Goal: Task Accomplishment & Management: Complete application form

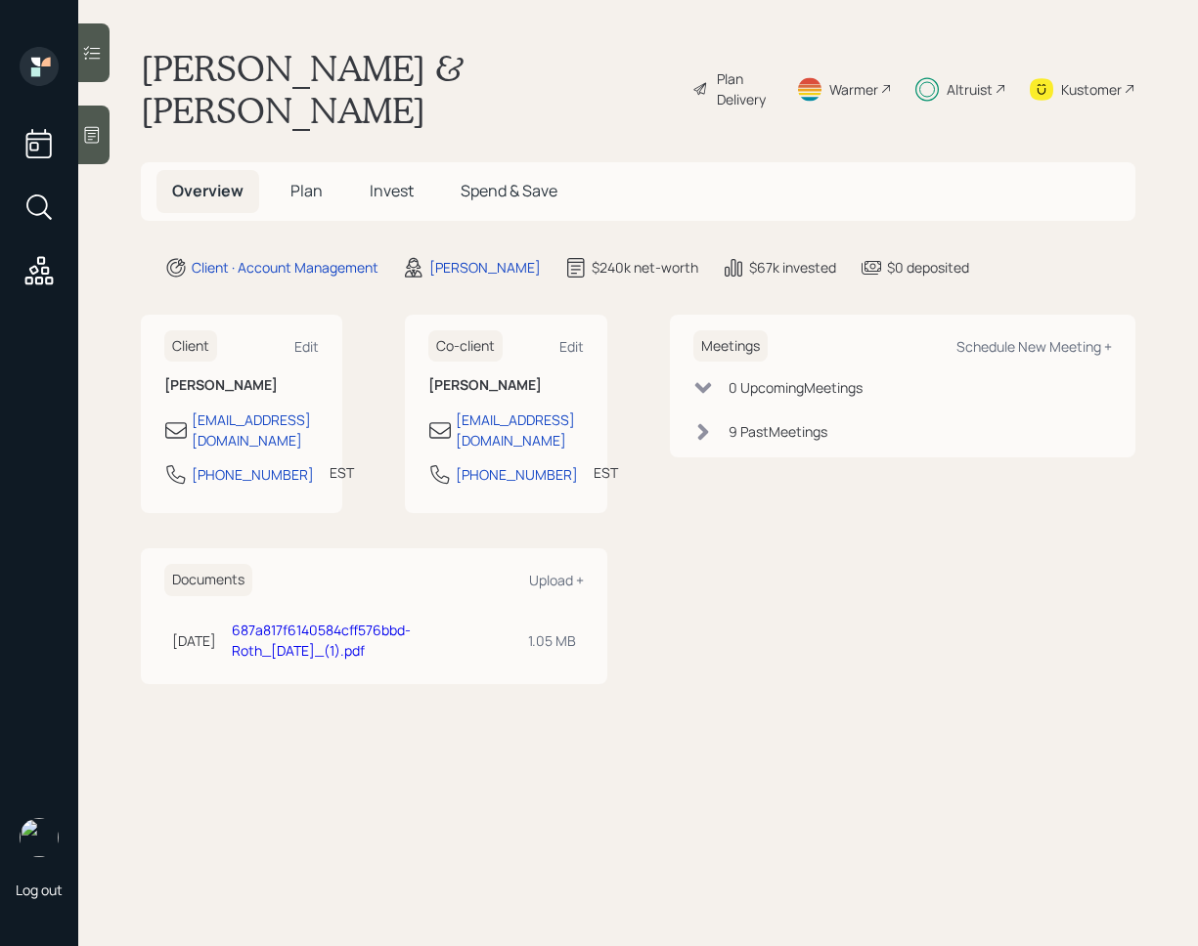
click at [96, 49] on icon at bounding box center [92, 53] width 20 height 20
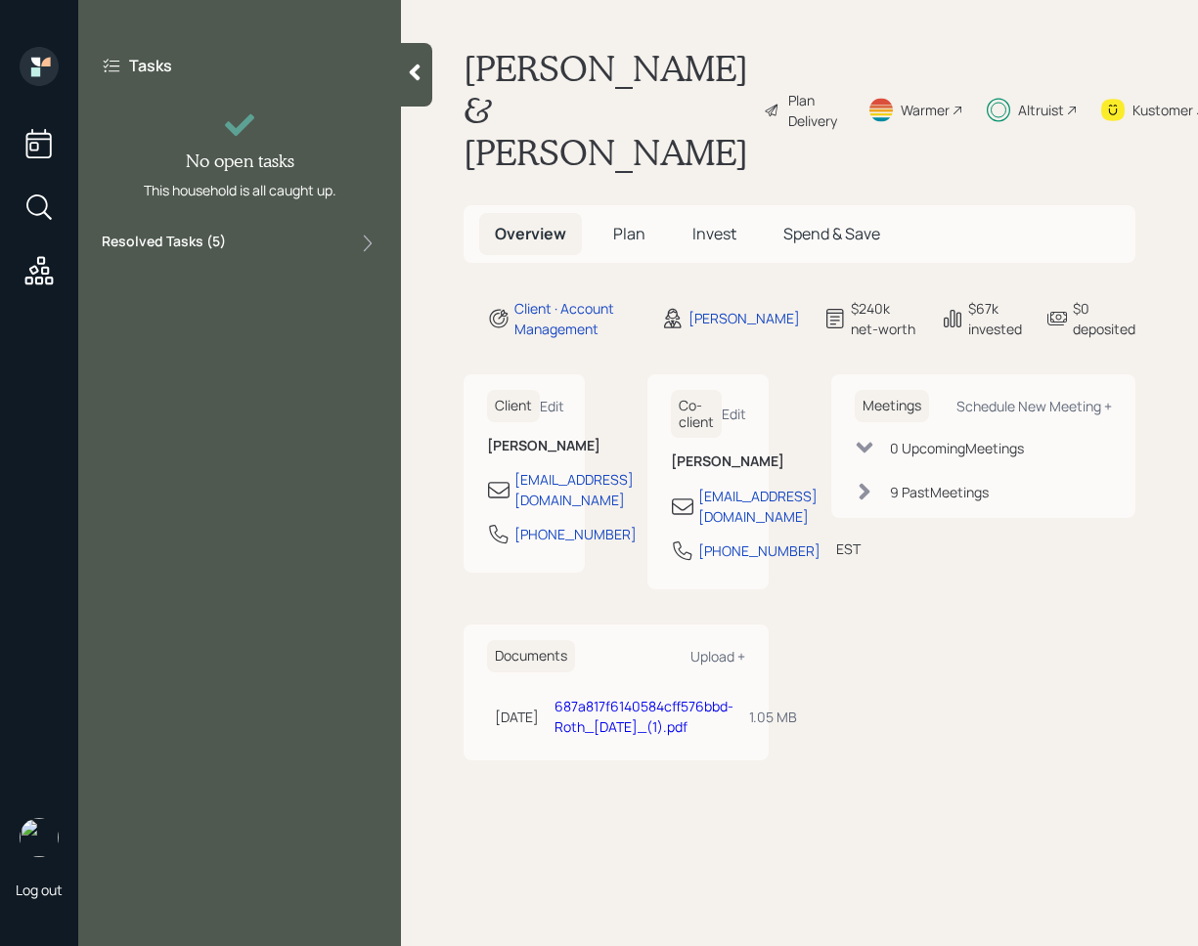
click at [276, 236] on div "Resolved Tasks ( 5 )" at bounding box center [240, 243] width 276 height 23
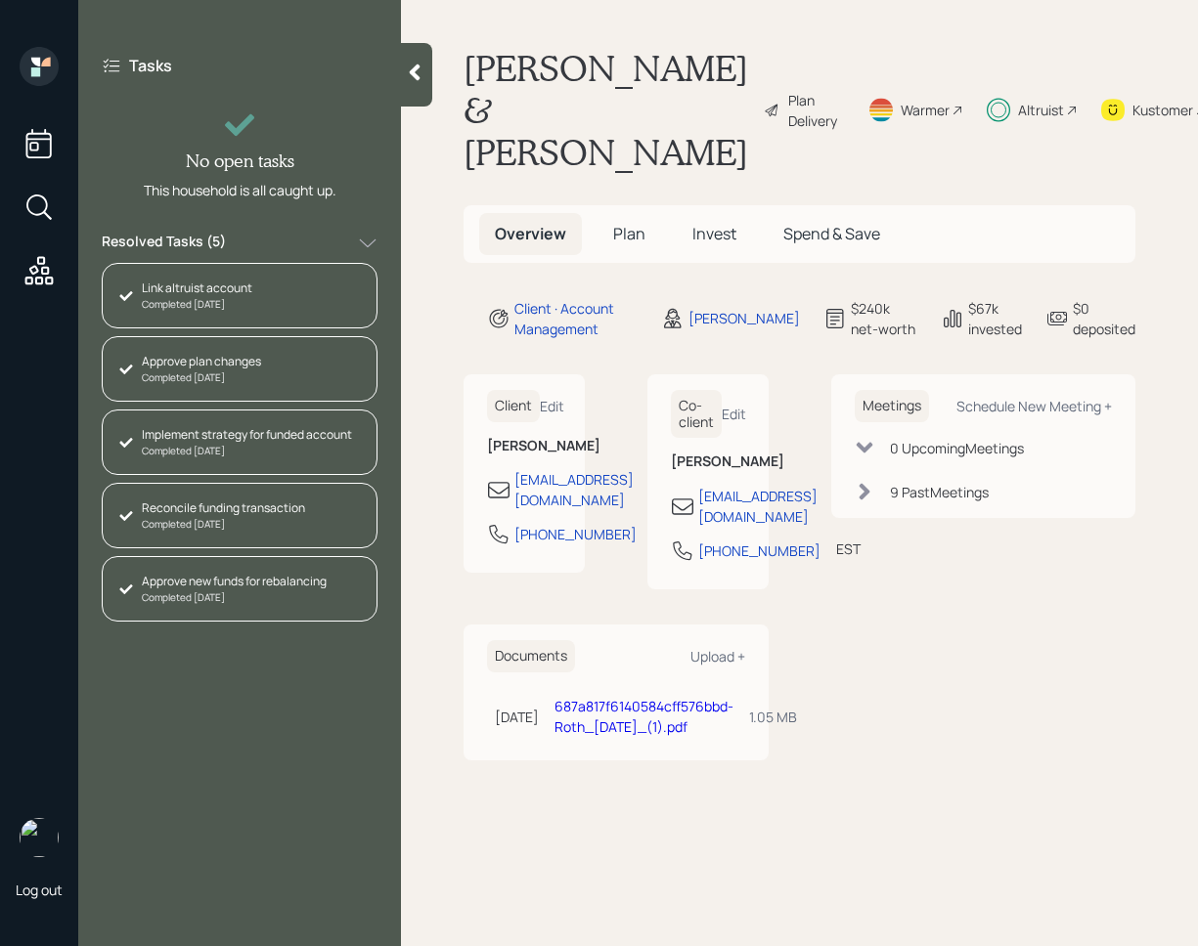
click at [415, 88] on div at bounding box center [416, 75] width 31 height 64
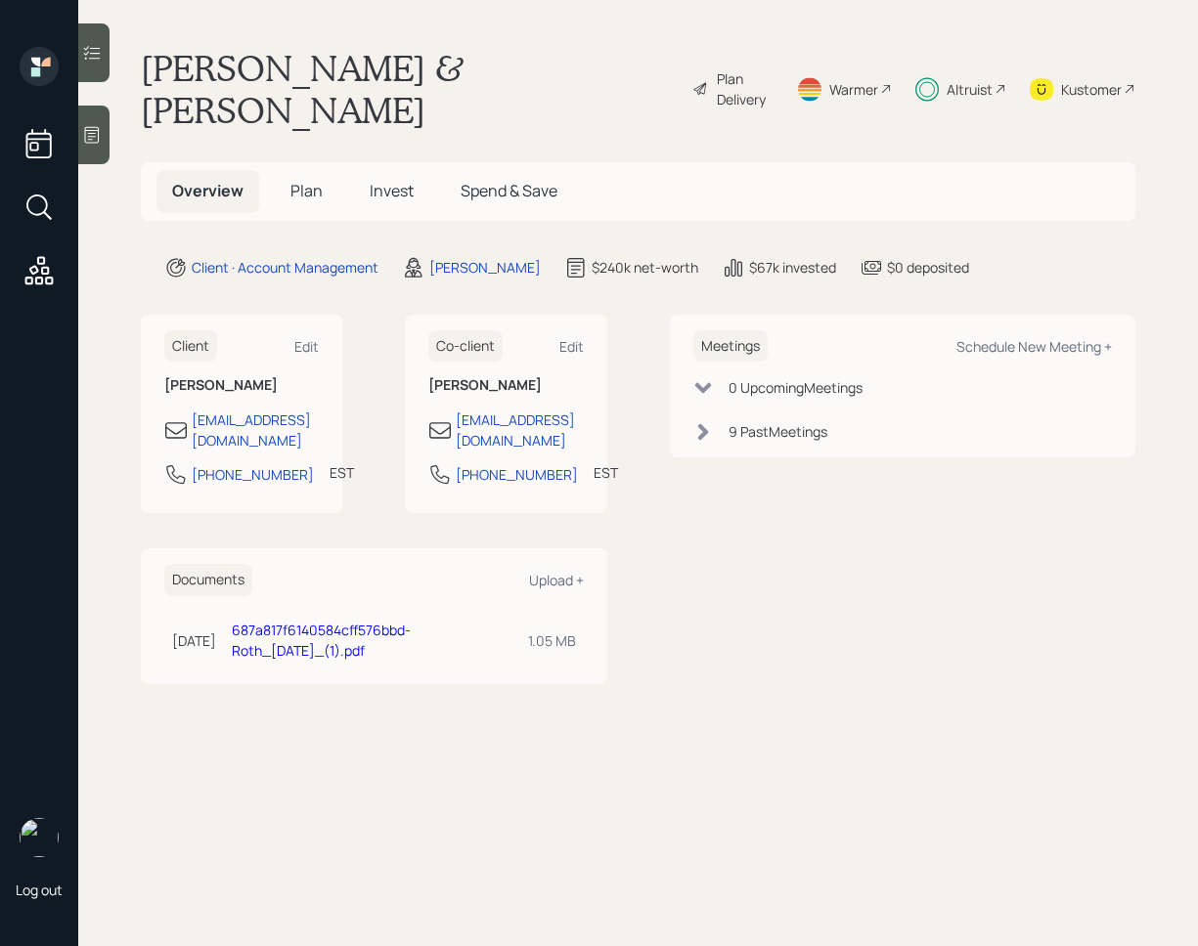
click at [407, 180] on span "Invest" at bounding box center [392, 191] width 44 height 22
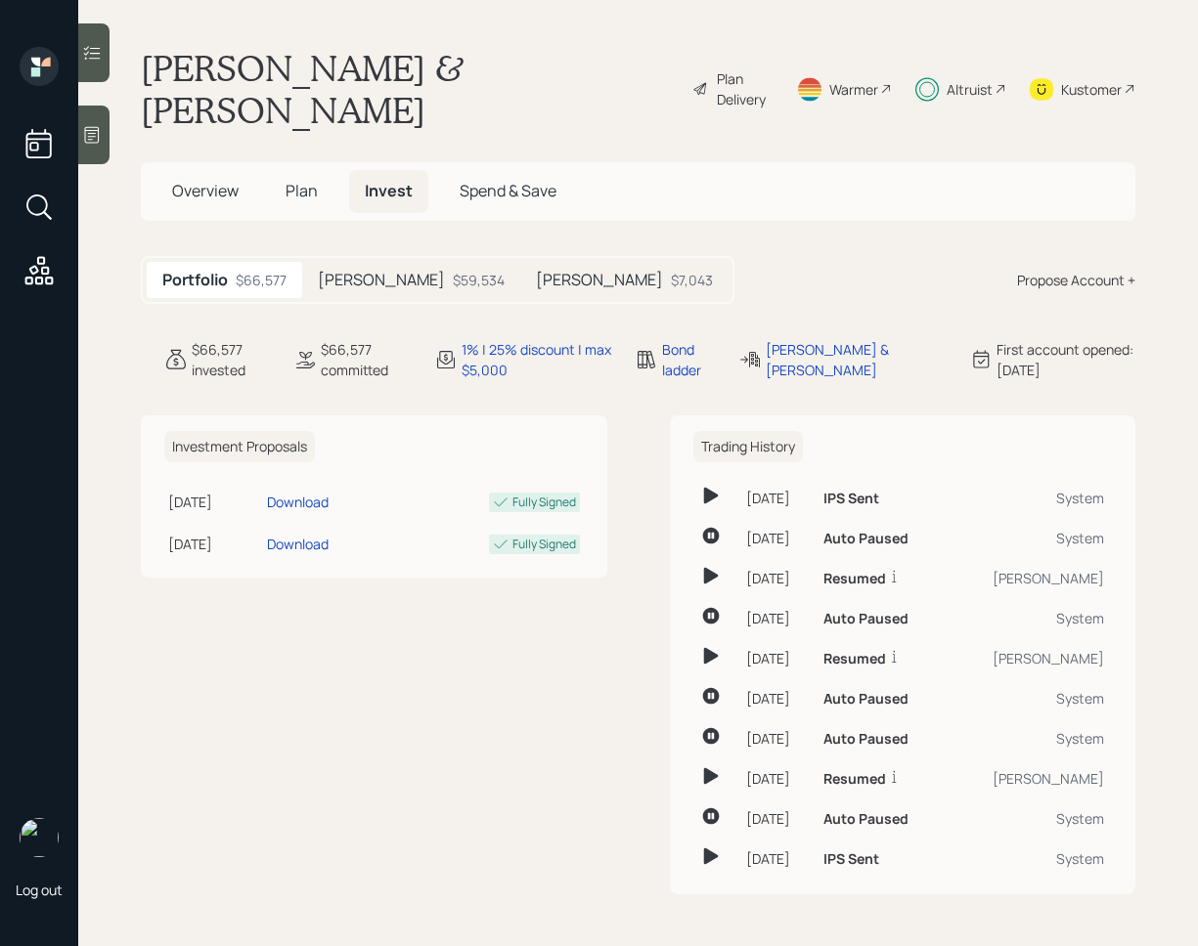
click at [301, 180] on span "Plan" at bounding box center [302, 191] width 32 height 22
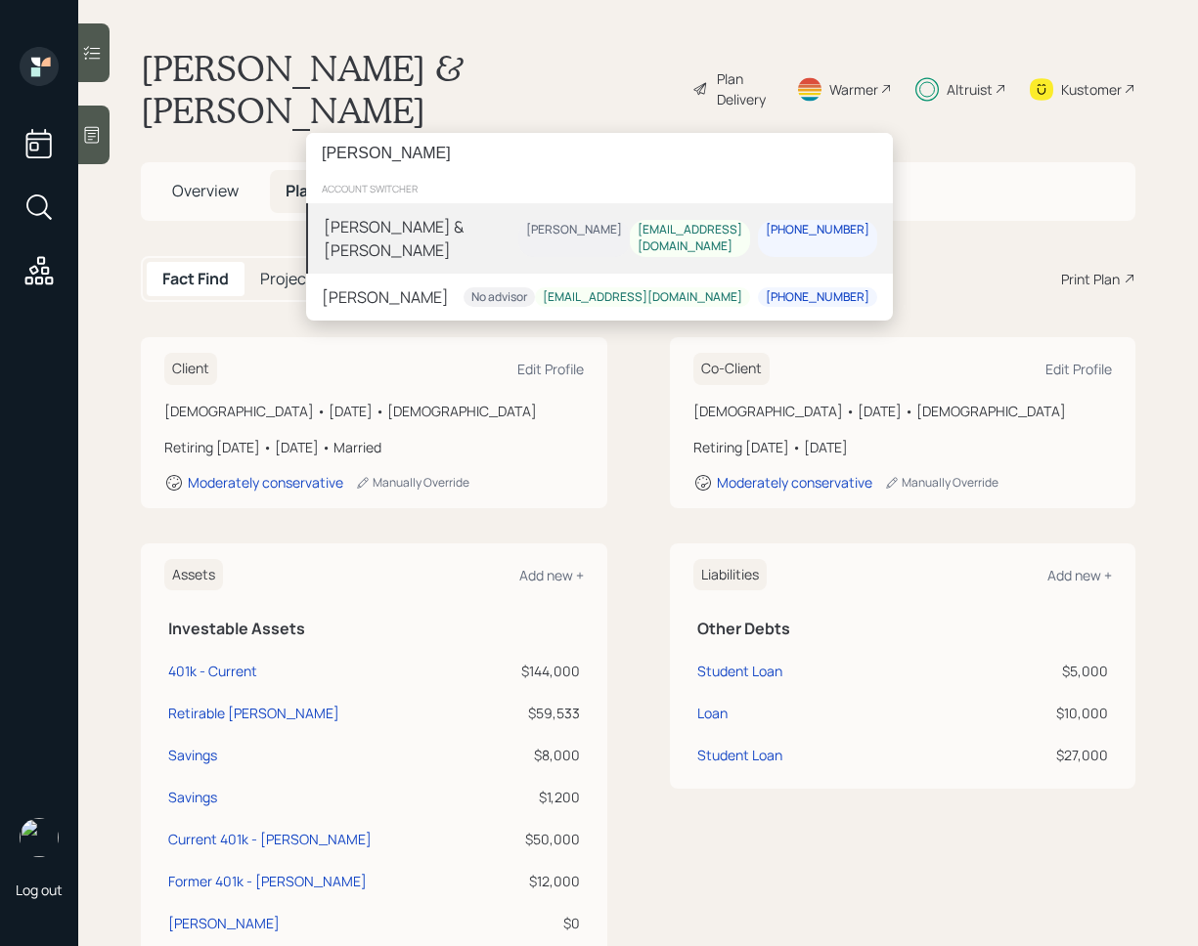
type input "[PERSON_NAME]"
click at [523, 255] on div "Eric Schwartz" at bounding box center [573, 238] width 111 height 37
